Goal: Find specific page/section: Find specific page/section

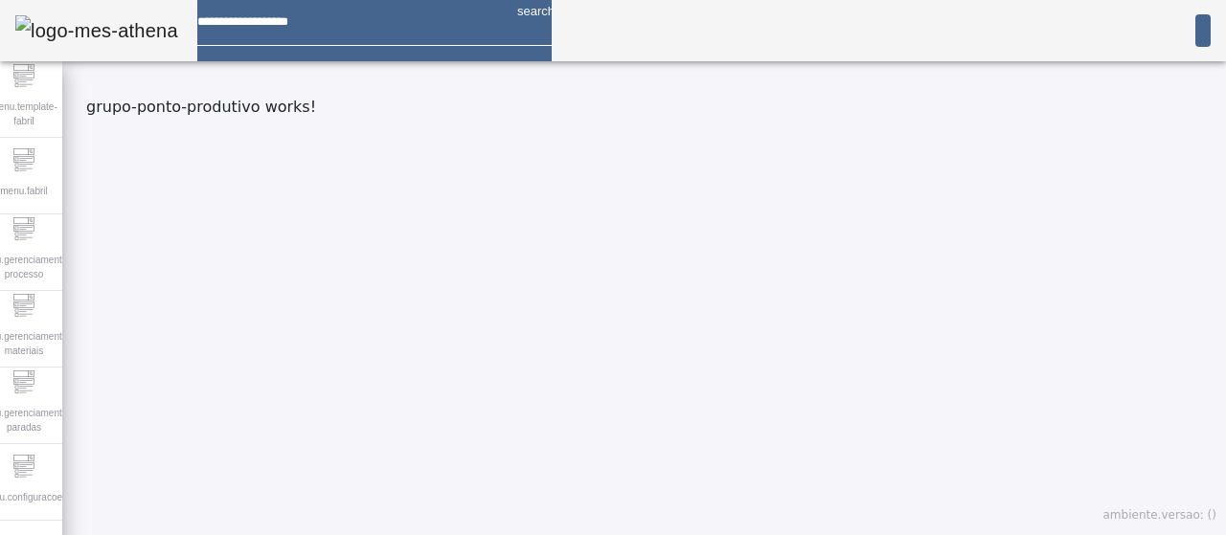
click at [118, 30] on img at bounding box center [96, 30] width 163 height 31
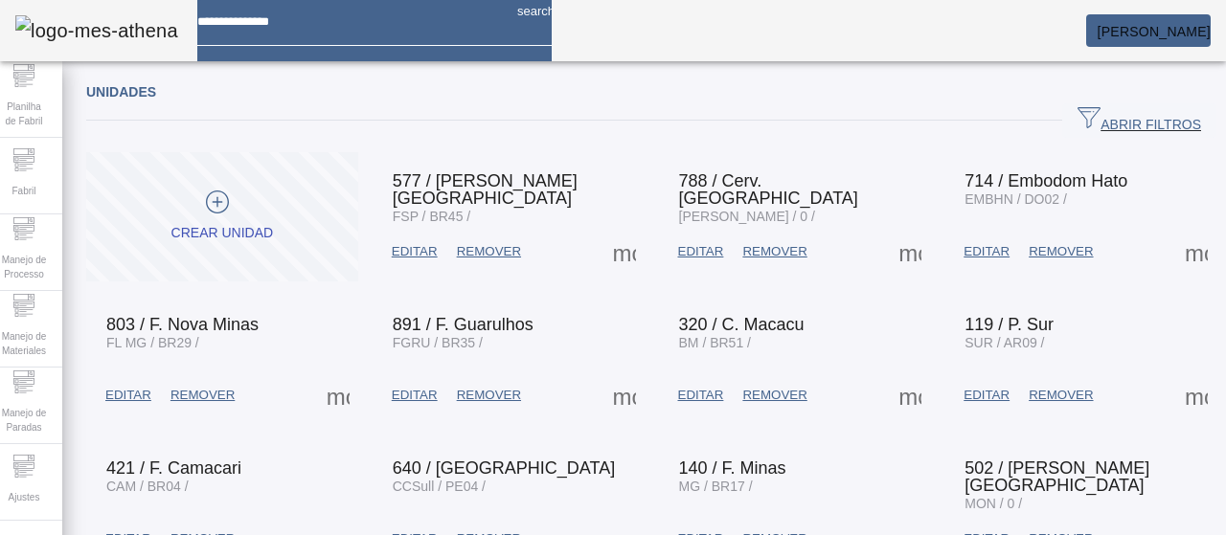
click at [386, 30] on div at bounding box center [349, 15] width 305 height 30
type input "*******"
click at [1142, 31] on span "[PERSON_NAME]" at bounding box center [1154, 31] width 113 height 15
